Goal: Information Seeking & Learning: Learn about a topic

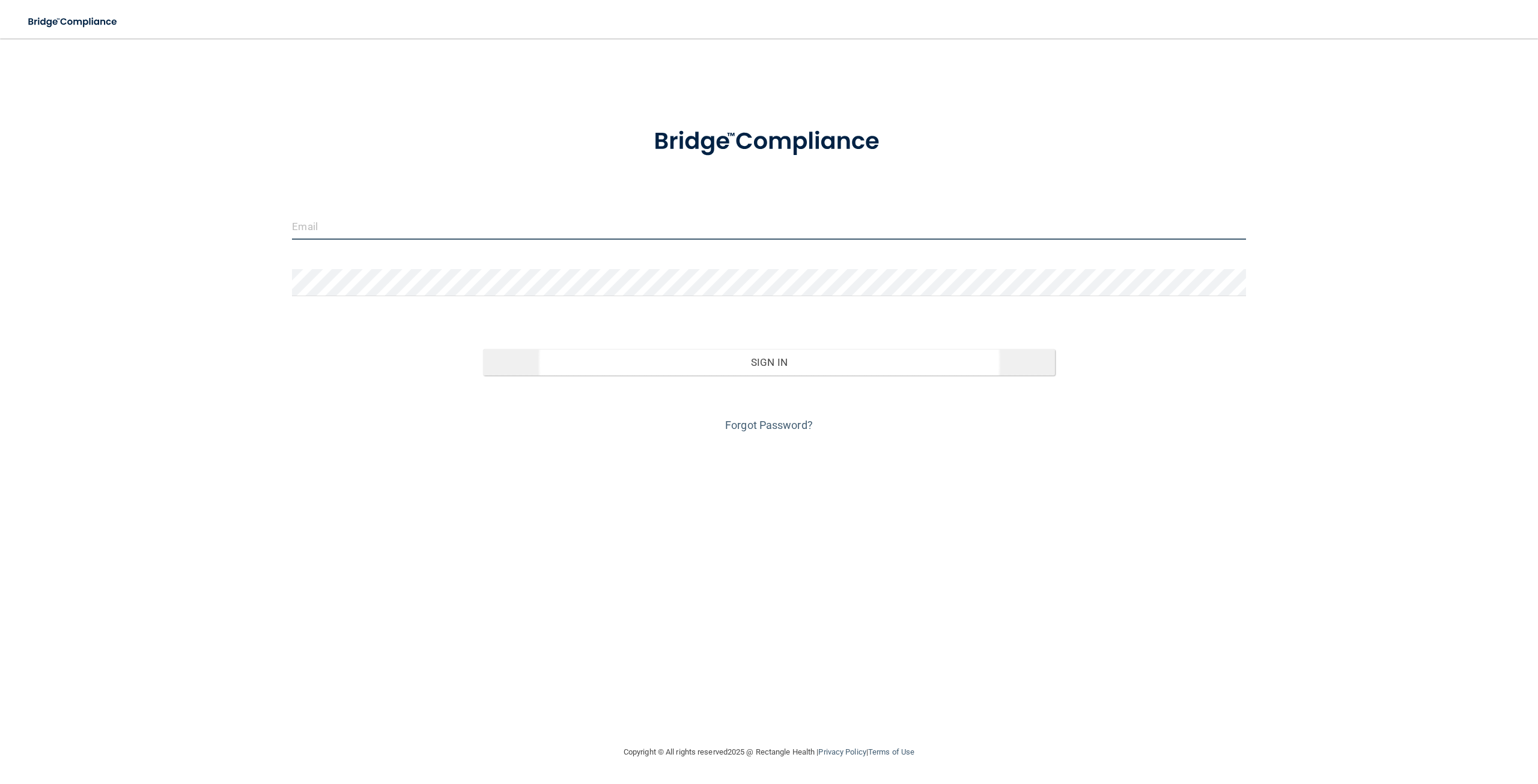
type input "[EMAIL_ADDRESS][DOMAIN_NAME]"
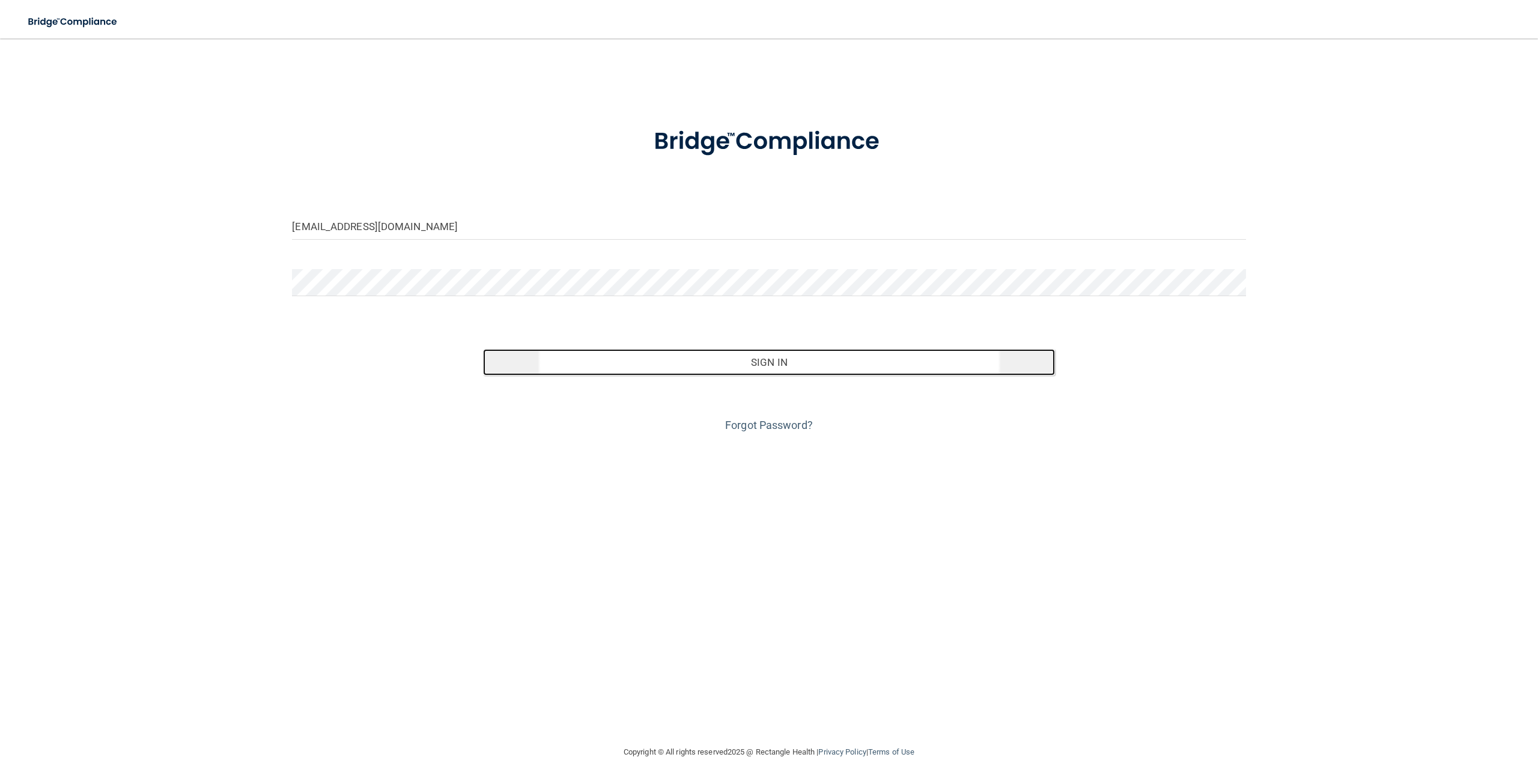
click at [813, 367] on button "Sign In" at bounding box center [769, 362] width 572 height 27
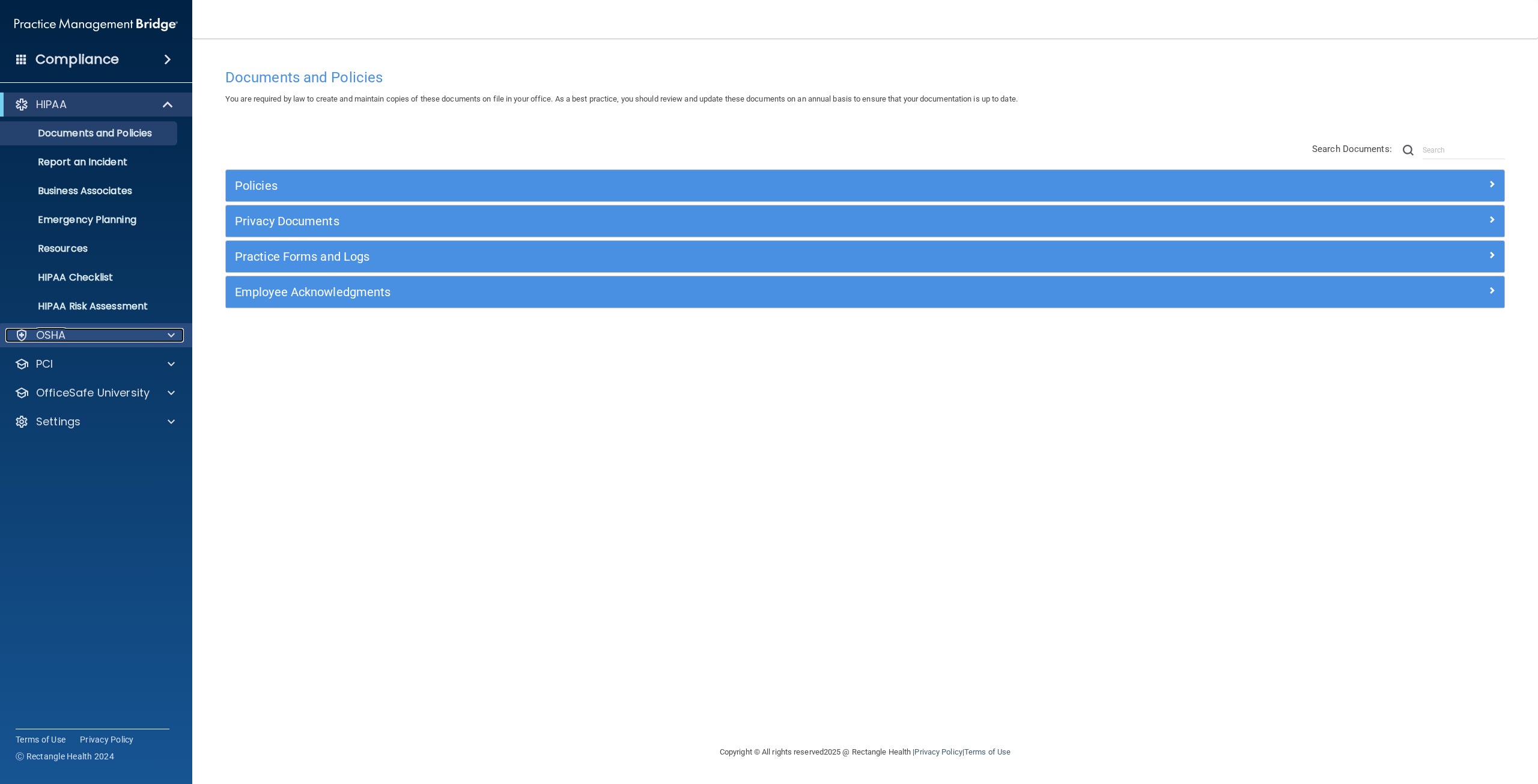
click at [127, 334] on div "OSHA" at bounding box center [80, 335] width 149 height 14
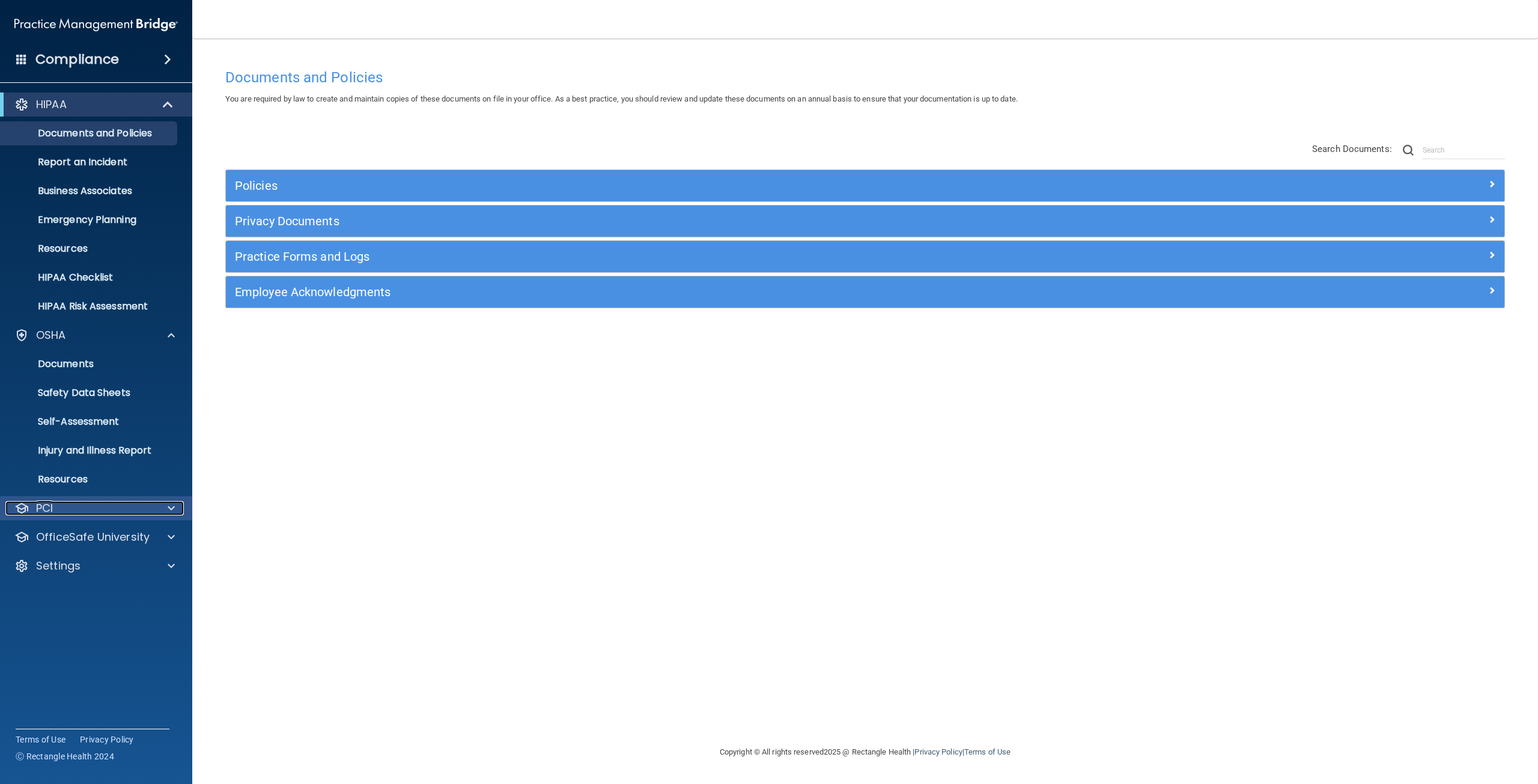
click at [90, 510] on div "PCI" at bounding box center [80, 508] width 149 height 14
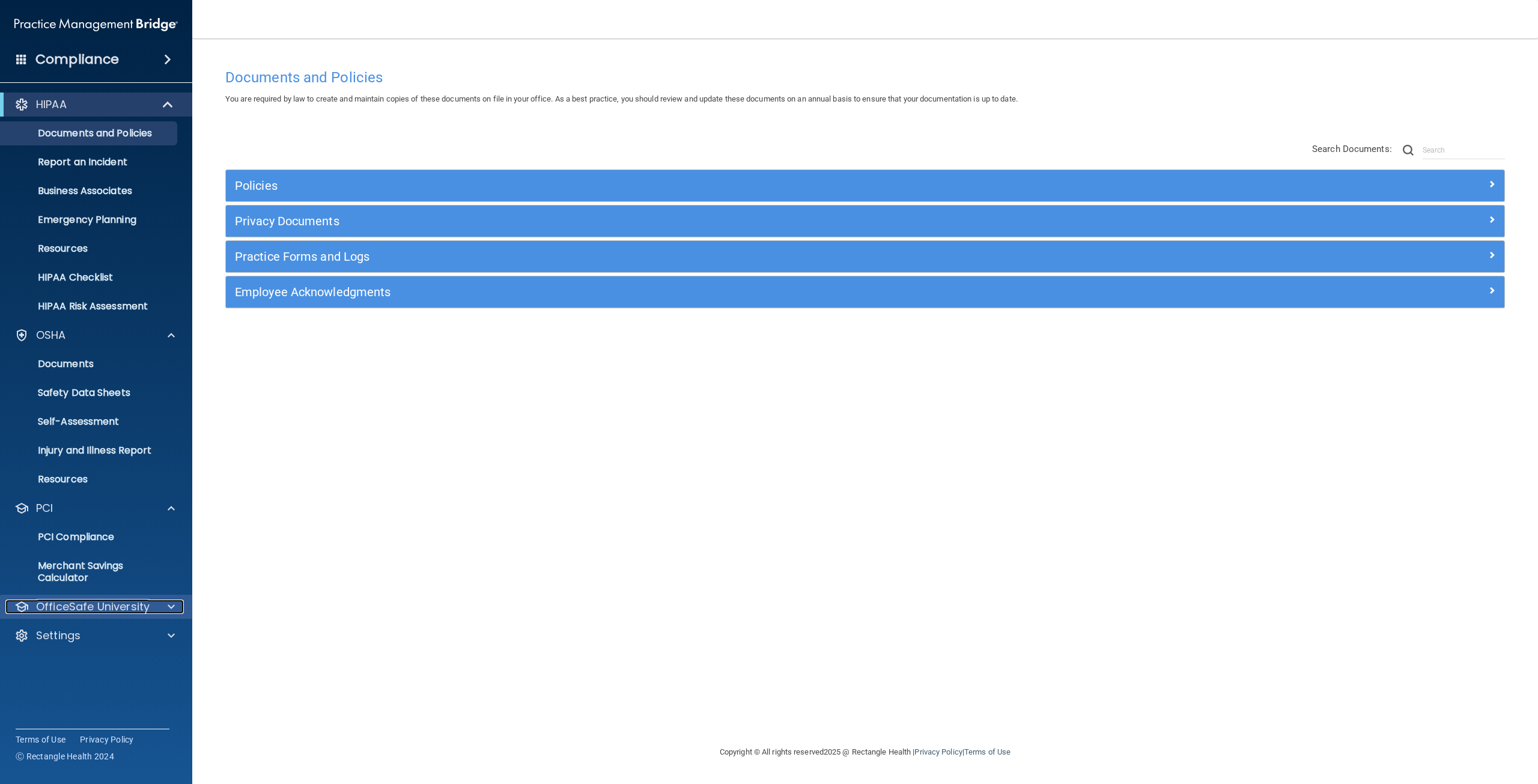
click at [95, 605] on p "OfficeSafe University" at bounding box center [93, 606] width 114 height 14
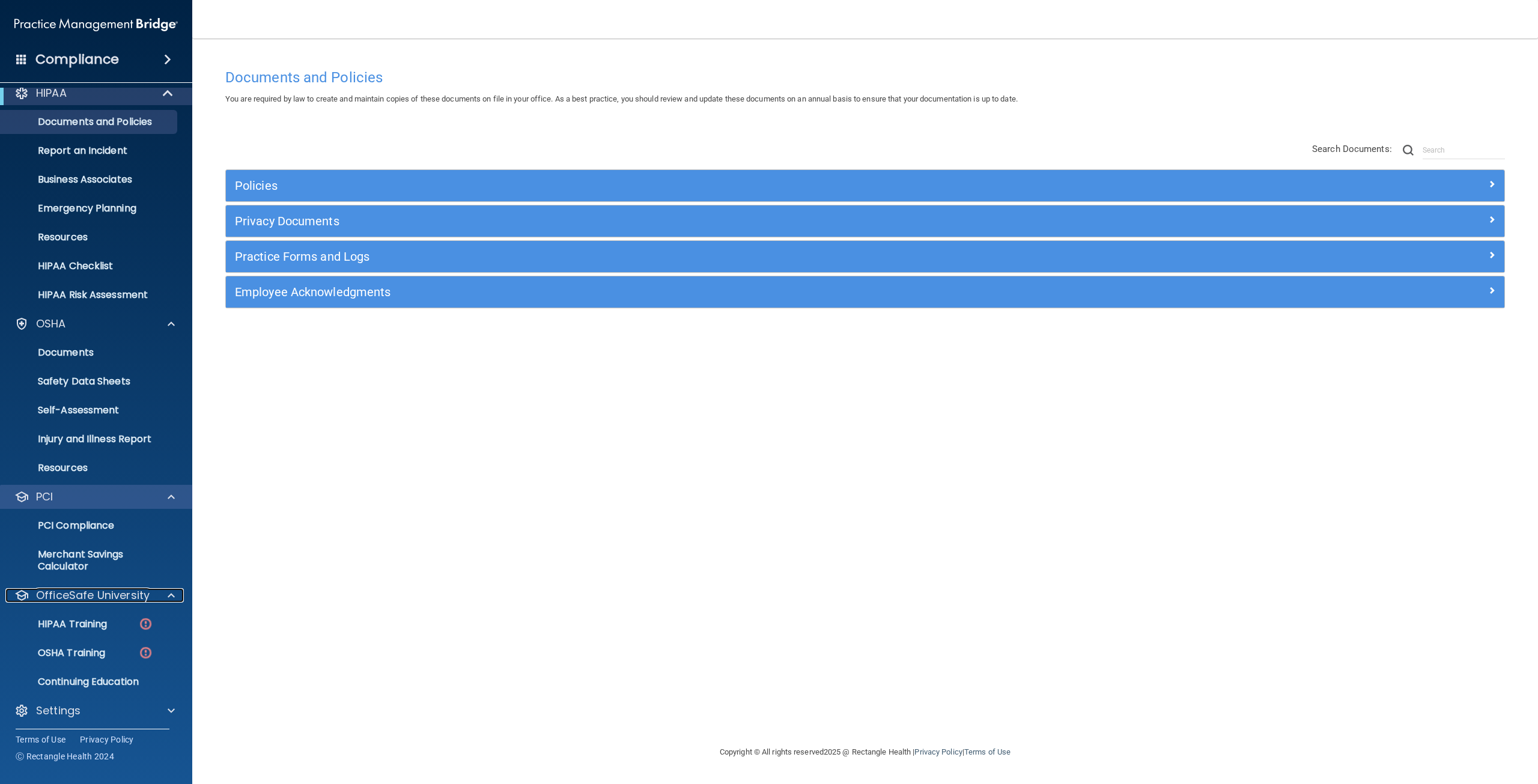
scroll to position [15, 0]
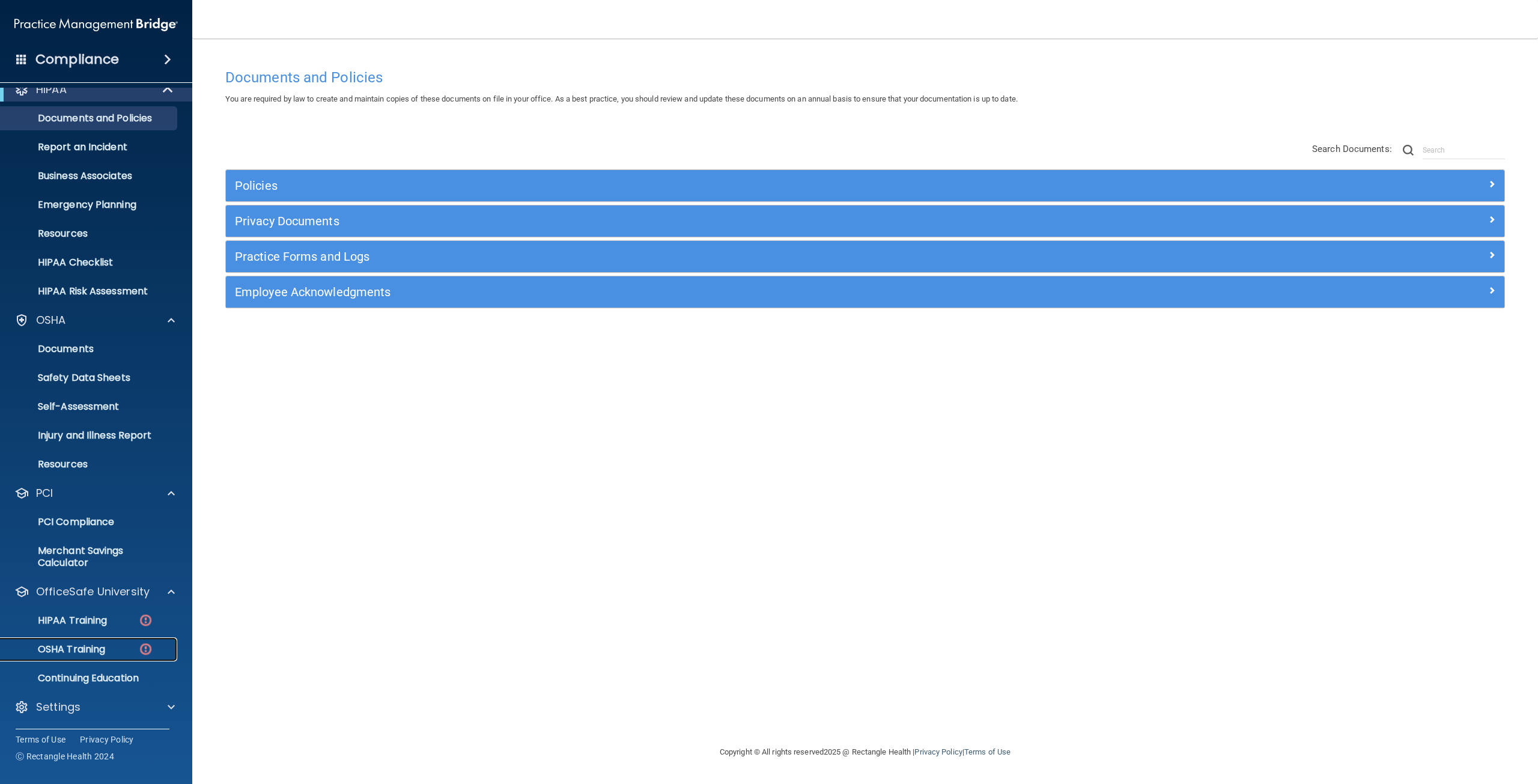
click at [100, 646] on p "OSHA Training" at bounding box center [56, 649] width 97 height 12
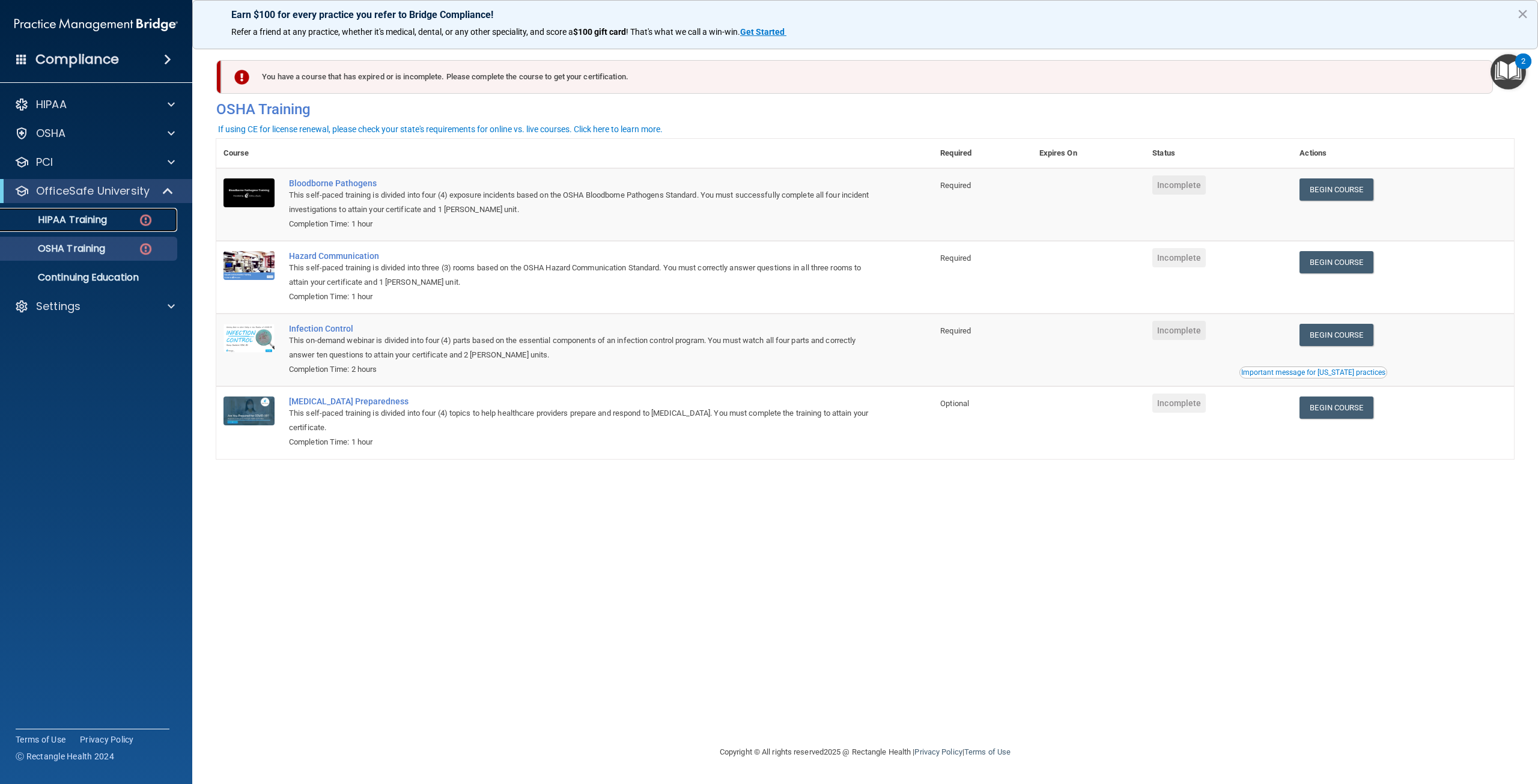
click at [85, 222] on p "HIPAA Training" at bounding box center [57, 220] width 99 height 12
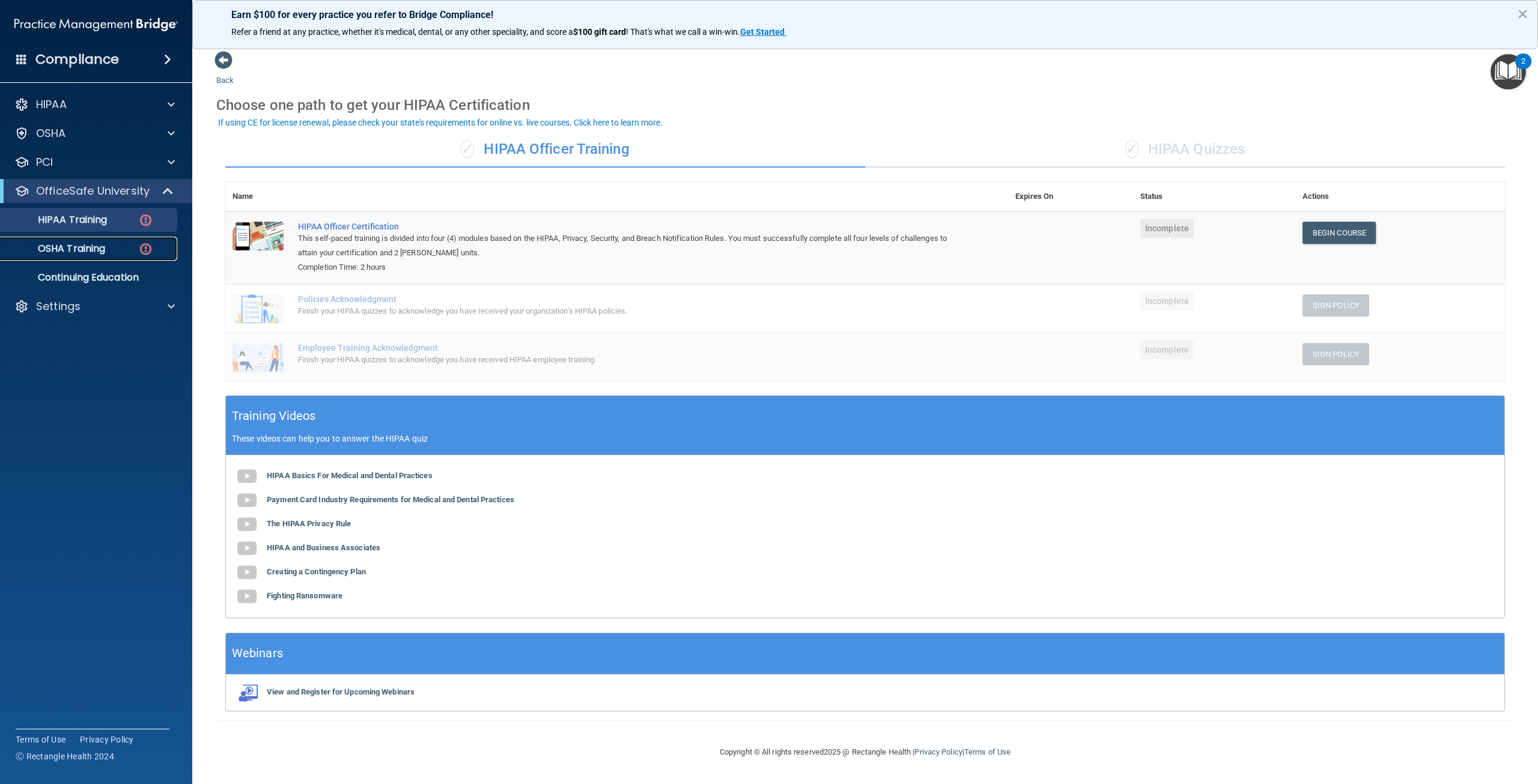
click at [74, 248] on p "OSHA Training" at bounding box center [56, 249] width 97 height 12
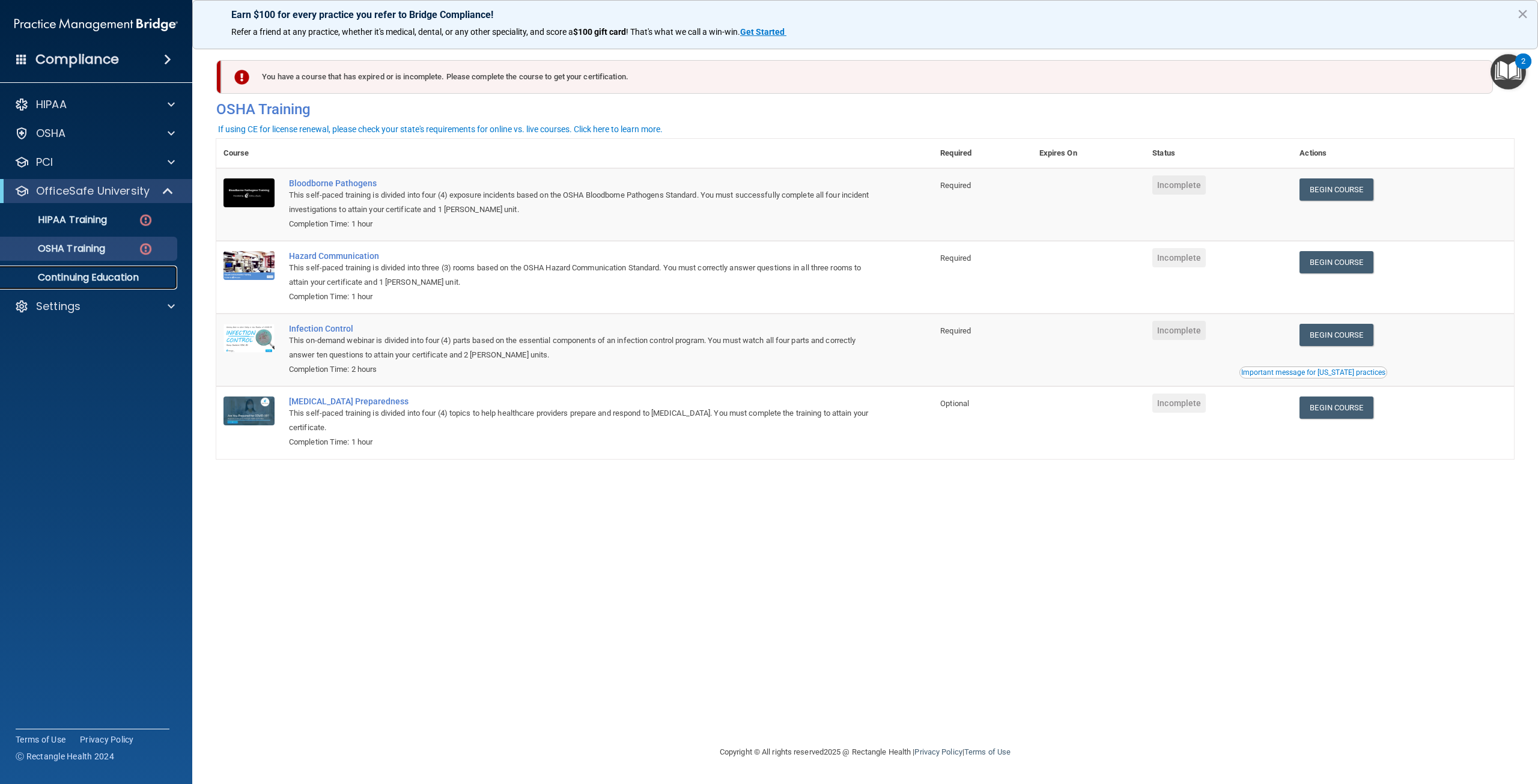
click at [122, 279] on p "Continuing Education" at bounding box center [90, 277] width 164 height 12
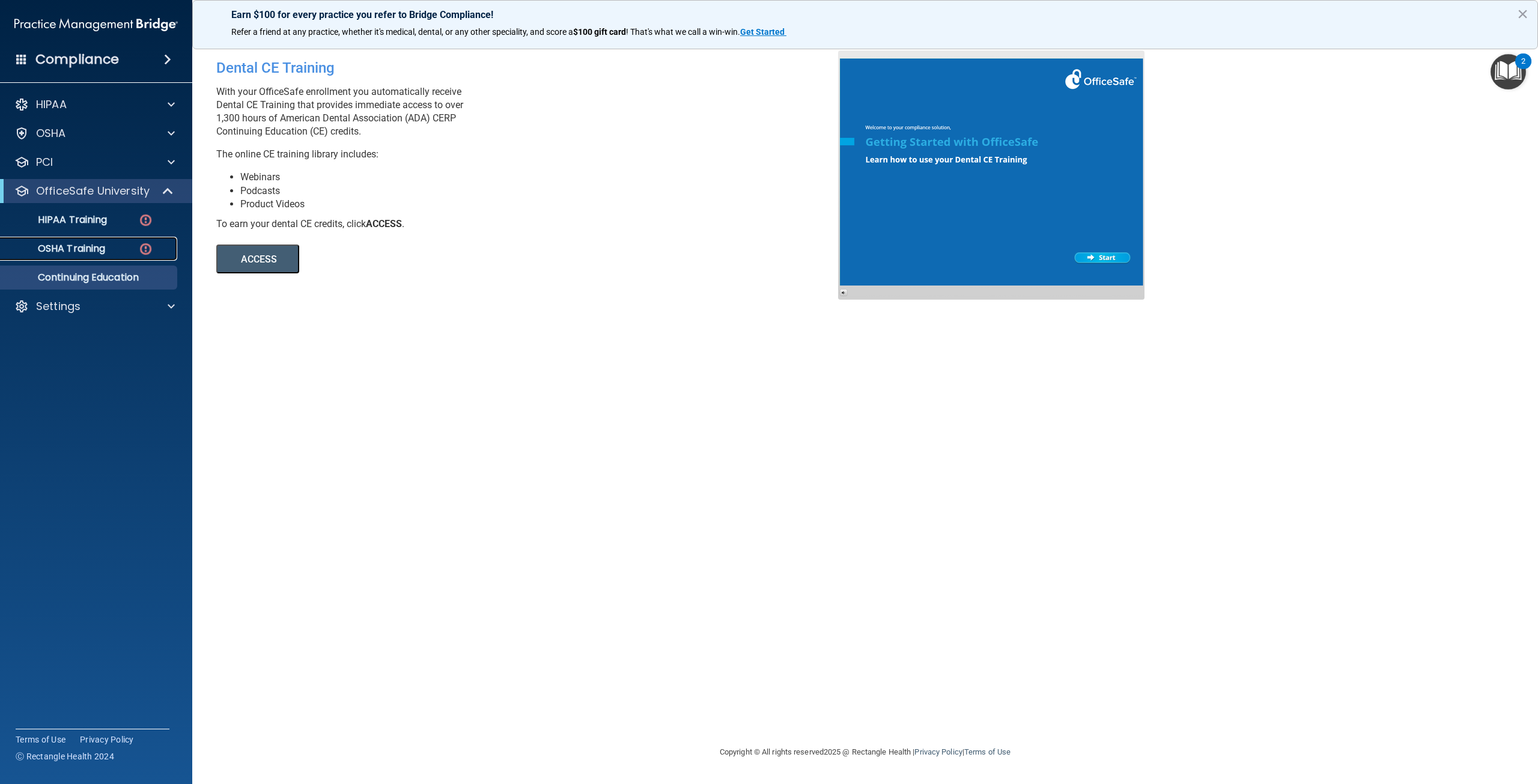
click at [85, 248] on p "OSHA Training" at bounding box center [56, 249] width 97 height 12
